Goal: Transaction & Acquisition: Purchase product/service

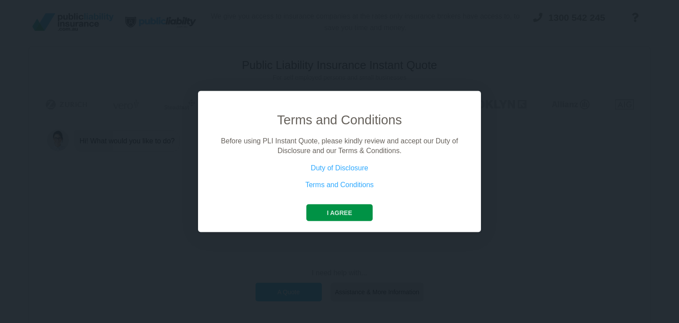
click at [339, 209] on button "I agree" at bounding box center [339, 212] width 66 height 17
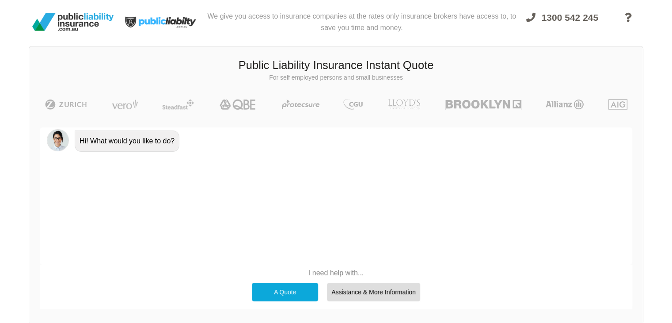
click at [283, 290] on div "A Quote" at bounding box center [285, 291] width 66 height 19
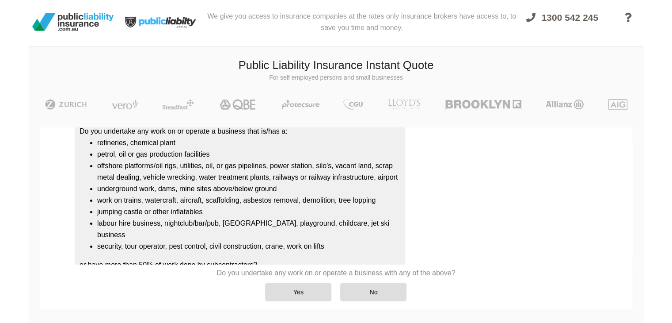
scroll to position [95, 0]
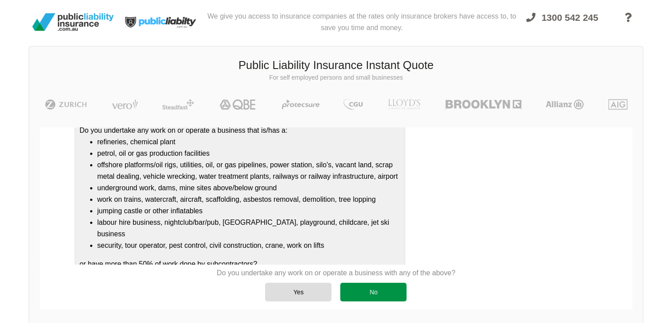
click at [392, 292] on div "No" at bounding box center [373, 291] width 66 height 19
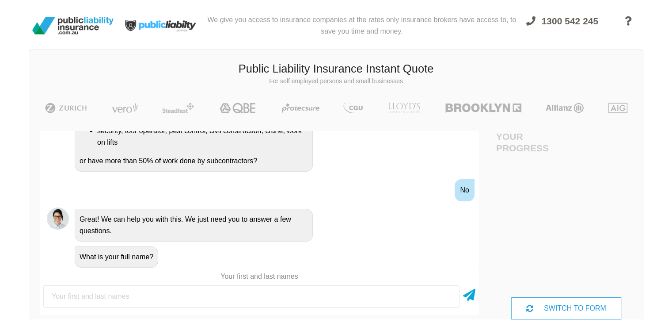
scroll to position [0, 0]
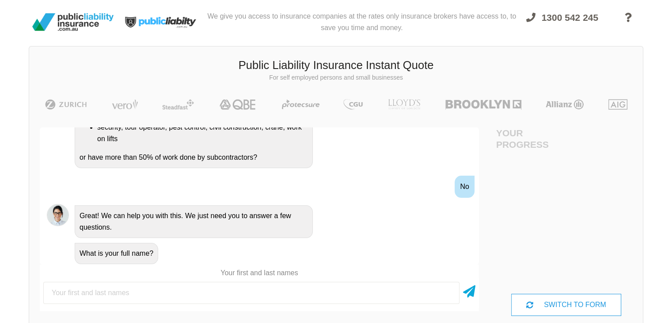
click at [124, 287] on input "text" at bounding box center [251, 292] width 416 height 22
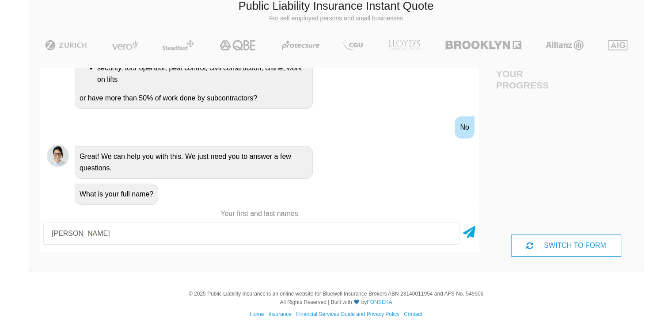
scroll to position [67, 0]
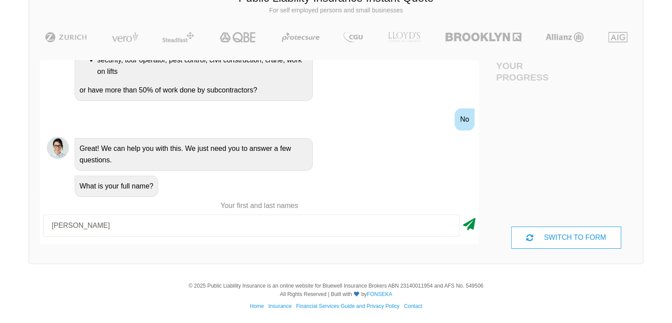
type input "[PERSON_NAME]"
click at [473, 227] on icon at bounding box center [469, 222] width 12 height 16
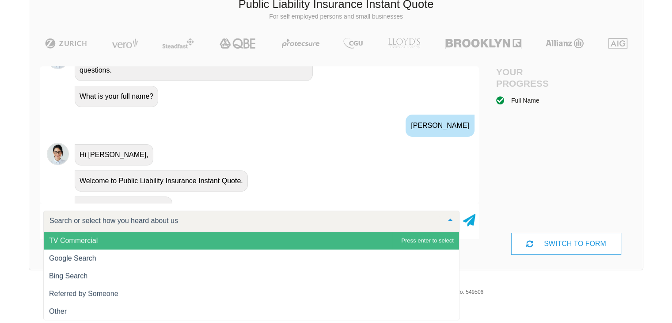
scroll to position [346, 0]
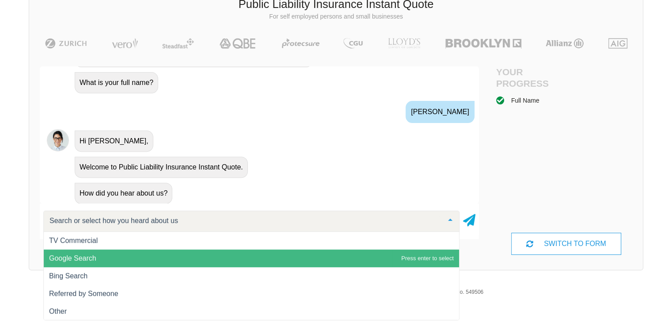
click at [81, 260] on span "Google Search" at bounding box center [72, 258] width 47 height 8
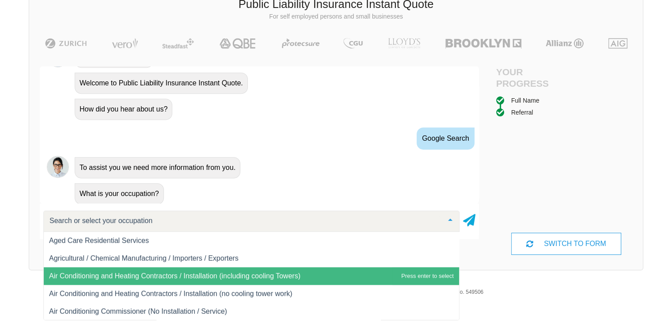
scroll to position [221, 0]
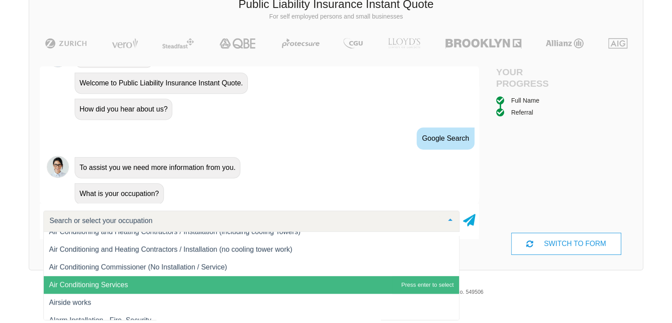
click at [76, 282] on span "Air Conditioning Services" at bounding box center [88, 285] width 79 height 8
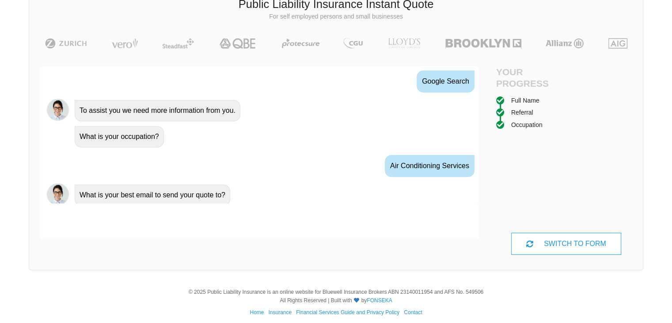
scroll to position [487, 0]
click at [80, 216] on input "email" at bounding box center [251, 221] width 416 height 22
click at [86, 224] on input "email" at bounding box center [251, 221] width 416 height 22
type input "[EMAIL_ADDRESS][DOMAIN_NAME]"
click at [470, 219] on icon at bounding box center [469, 218] width 12 height 16
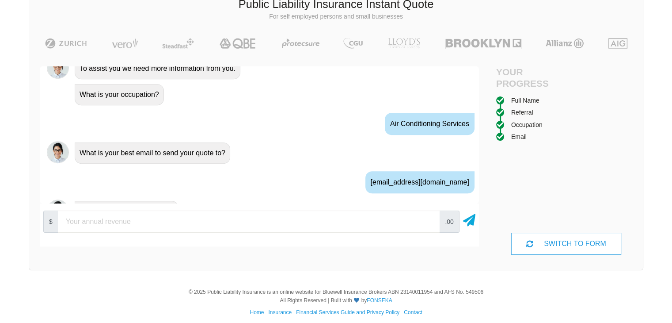
scroll to position [545, 0]
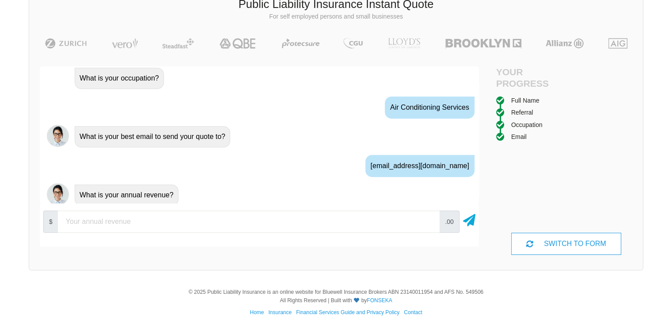
click at [97, 216] on input "number" at bounding box center [249, 221] width 382 height 22
click at [98, 221] on input "number" at bounding box center [249, 221] width 382 height 22
click at [427, 223] on input "50" at bounding box center [249, 221] width 382 height 22
click at [64, 175] on div "[EMAIL_ADDRESS][DOMAIN_NAME]" at bounding box center [259, 165] width 439 height 32
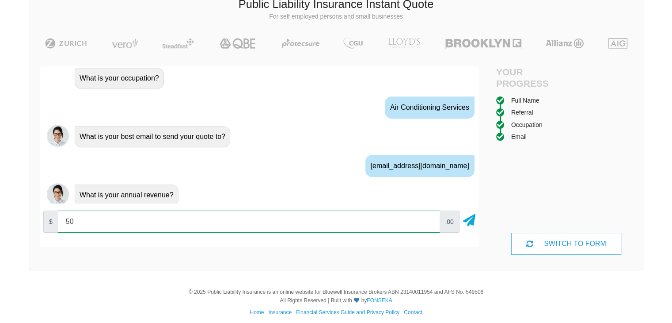
click at [104, 217] on input "50" at bounding box center [249, 221] width 382 height 22
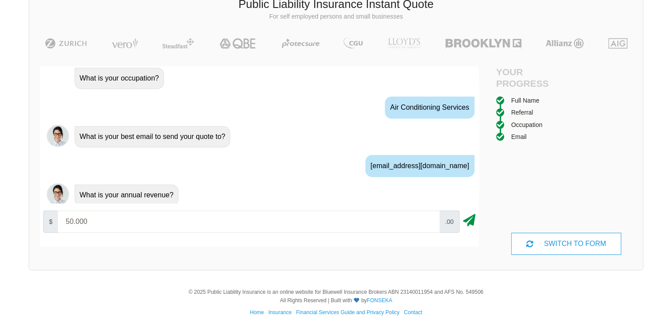
click at [466, 224] on icon at bounding box center [469, 218] width 12 height 16
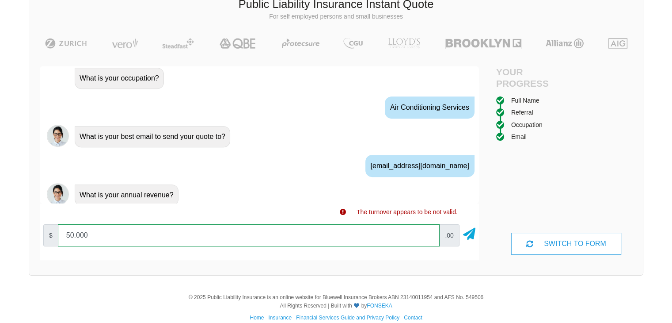
click at [114, 235] on input "50.000" at bounding box center [249, 235] width 382 height 22
drag, startPoint x: 114, startPoint y: 235, endPoint x: 56, endPoint y: 235, distance: 57.9
click at [56, 235] on div "$ 50.000 .00" at bounding box center [259, 234] width 439 height 29
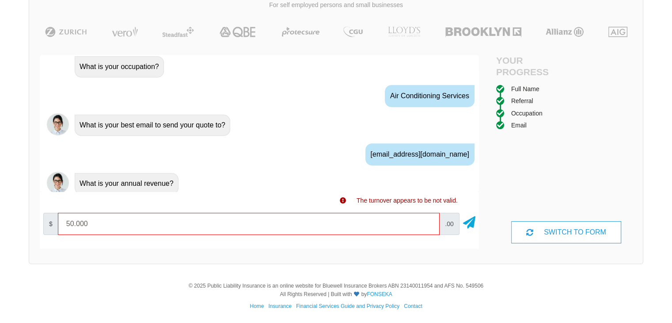
click at [344, 199] on icon at bounding box center [343, 200] width 6 height 6
click at [339, 200] on div "The turnover appears to be not valid." at bounding box center [259, 200] width 439 height 10
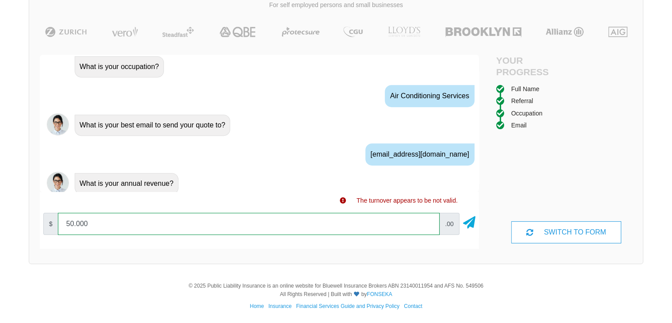
drag, startPoint x: 101, startPoint y: 223, endPoint x: 60, endPoint y: 218, distance: 41.9
click at [60, 218] on input "50.000" at bounding box center [249, 224] width 382 height 22
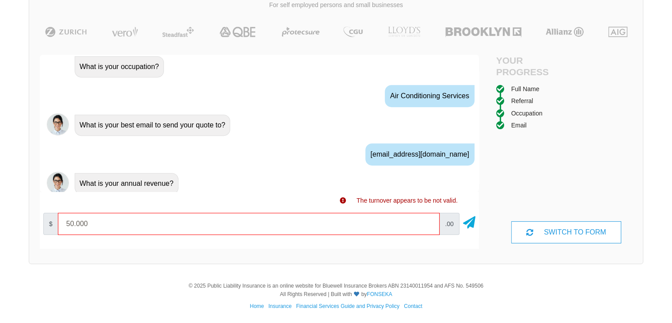
click at [342, 198] on icon at bounding box center [343, 200] width 6 height 6
click at [410, 207] on div "$ 50.000 .00" at bounding box center [259, 224] width 439 height 39
click at [149, 210] on div "$ 50.000 .00" at bounding box center [259, 223] width 439 height 29
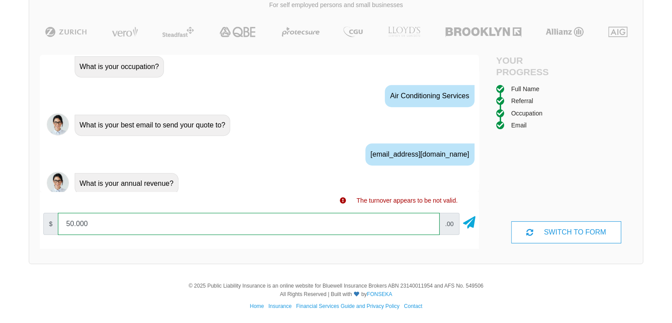
click at [127, 216] on input "50.000" at bounding box center [249, 224] width 382 height 22
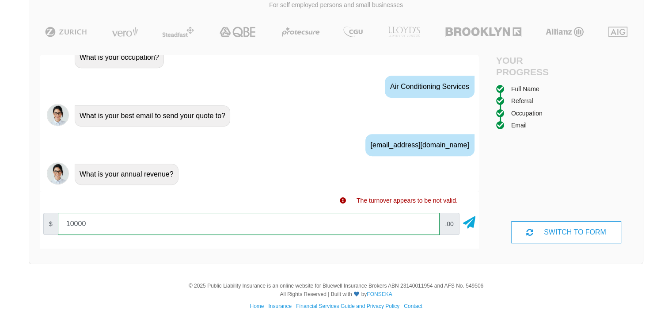
click at [427, 222] on input "10000" at bounding box center [249, 224] width 382 height 22
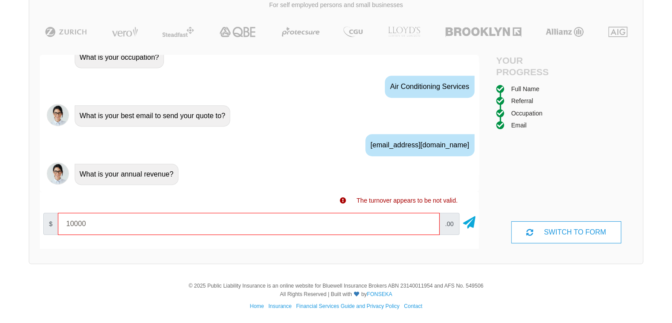
click at [419, 193] on div "The turnover appears to be not valid." at bounding box center [259, 198] width 439 height 13
click at [341, 199] on icon at bounding box center [343, 200] width 6 height 6
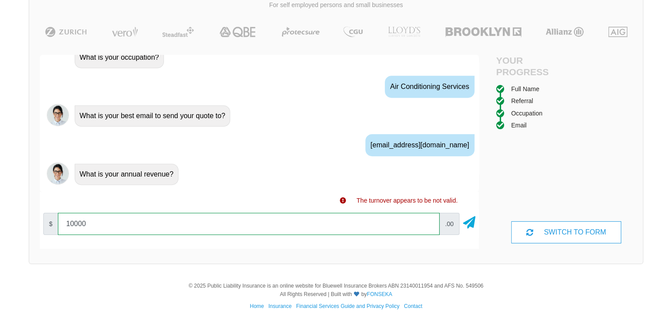
click at [104, 221] on input "10000" at bounding box center [249, 224] width 382 height 22
drag, startPoint x: 104, startPoint y: 221, endPoint x: 48, endPoint y: 221, distance: 56.1
click at [48, 221] on div "$ 10000 .00" at bounding box center [259, 223] width 439 height 29
type input "60000"
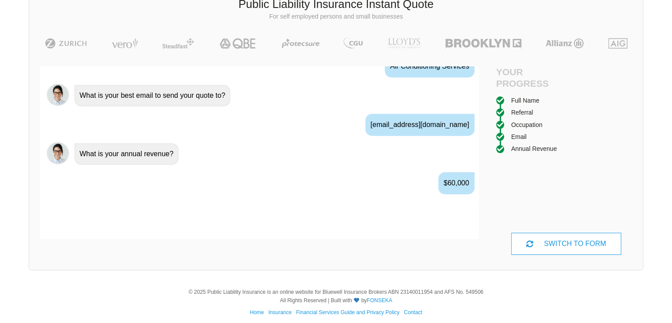
scroll to position [603, 0]
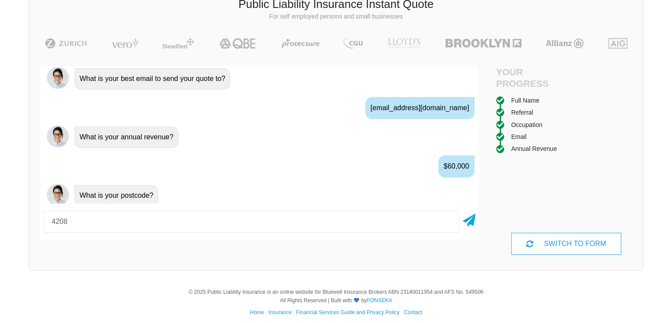
type input "4208"
click at [292, 259] on div "Awesome! 100% Just a final check that all your details are correct. Your Summar…" at bounding box center [259, 160] width 460 height 209
click at [470, 220] on icon at bounding box center [469, 218] width 12 height 16
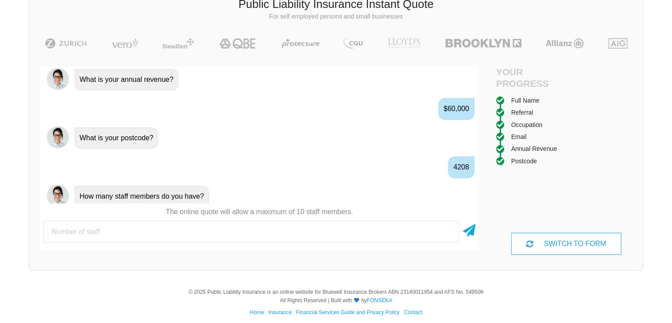
scroll to position [661, 0]
click at [66, 233] on input "number" at bounding box center [251, 231] width 416 height 22
type input "0"
click at [468, 225] on icon at bounding box center [469, 228] width 12 height 16
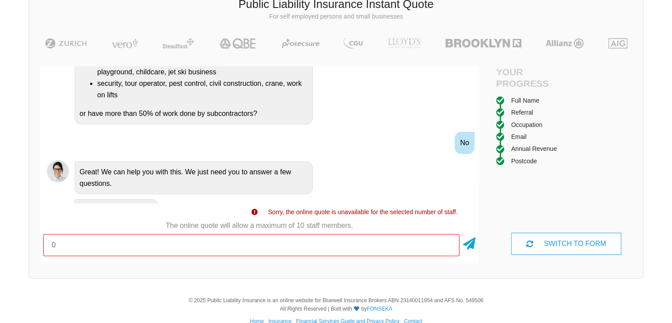
scroll to position [0, 0]
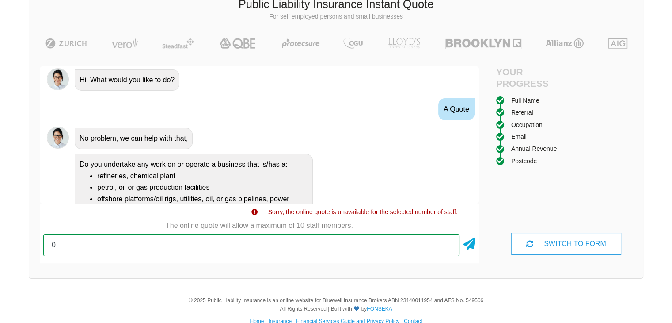
click at [79, 238] on input "0" at bounding box center [251, 245] width 416 height 22
drag, startPoint x: 73, startPoint y: 243, endPoint x: 24, endPoint y: 237, distance: 49.0
click at [24, 237] on div "We give you access to insurance companies at the rates only insurance brokers h…" at bounding box center [336, 113] width 672 height 348
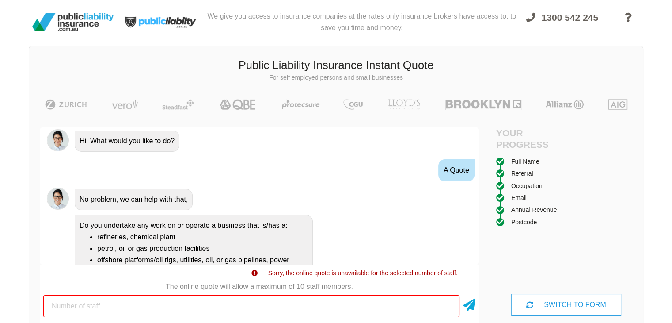
click at [77, 15] on img at bounding box center [73, 22] width 88 height 25
